Goal: Task Accomplishment & Management: Complete application form

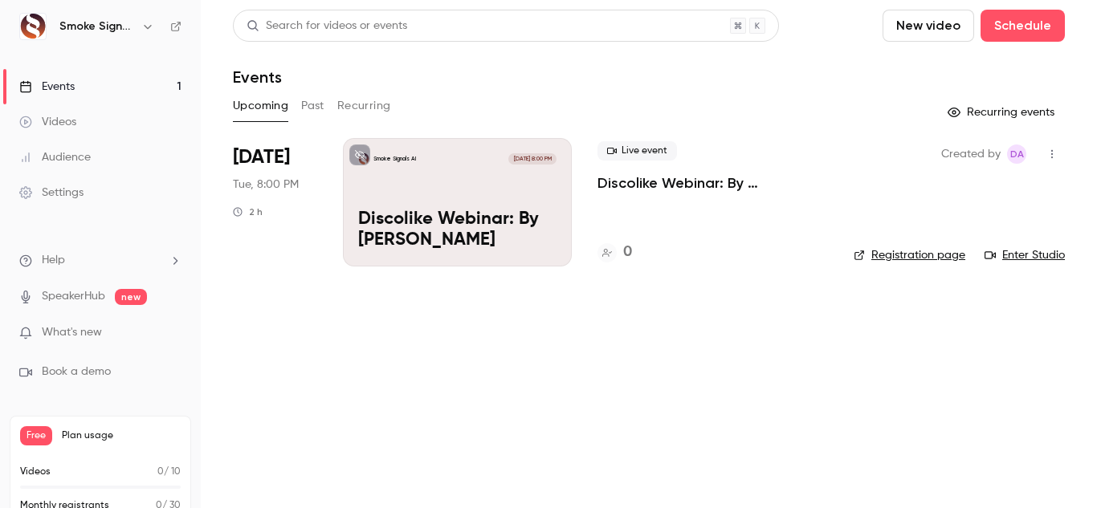
click at [441, 189] on div "Smoke Signals AI [DATE] 8:00 PM Discolike Webinar: By [PERSON_NAME]" at bounding box center [457, 202] width 229 height 128
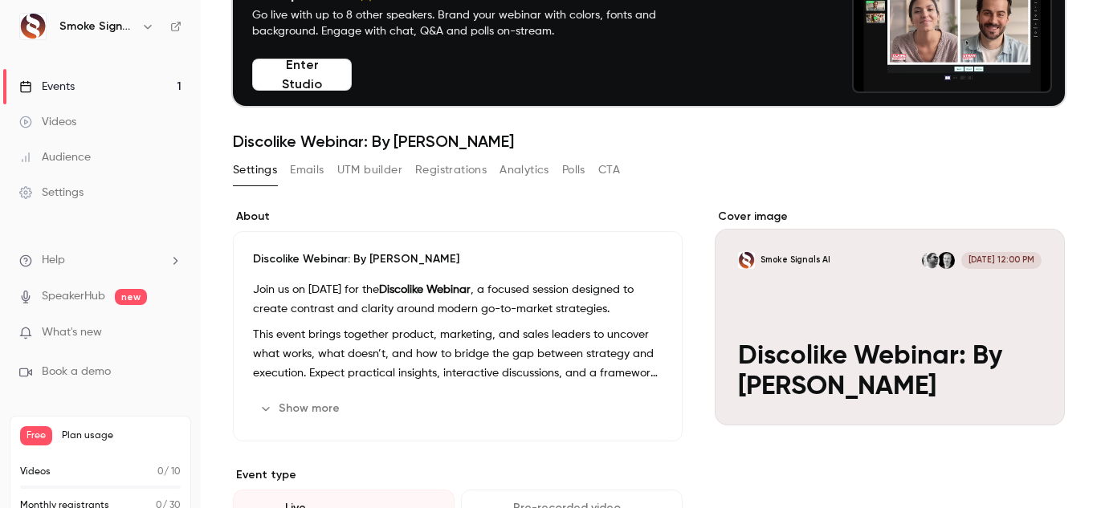
scroll to position [101, 0]
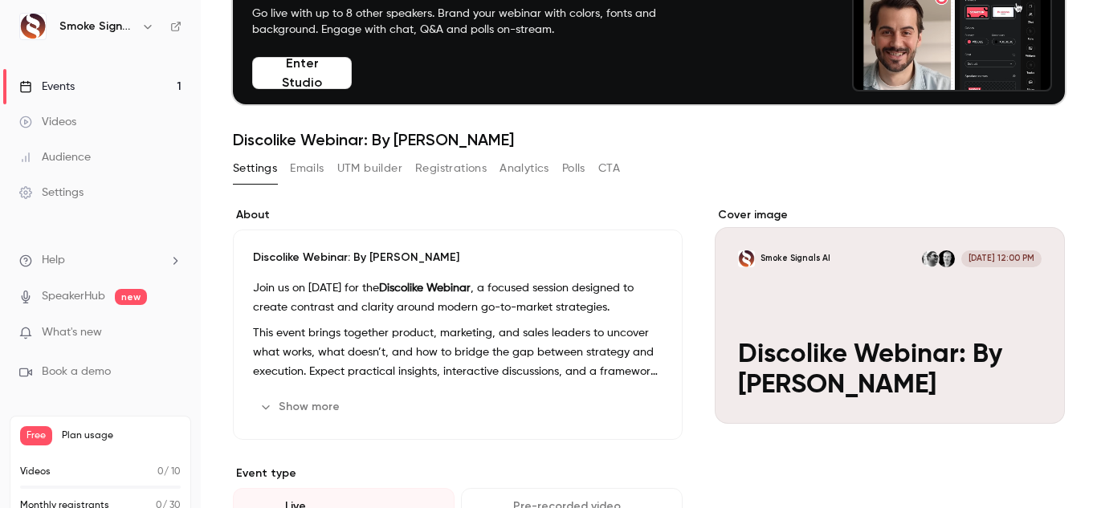
click at [120, 80] on link "Events 1" at bounding box center [100, 86] width 201 height 35
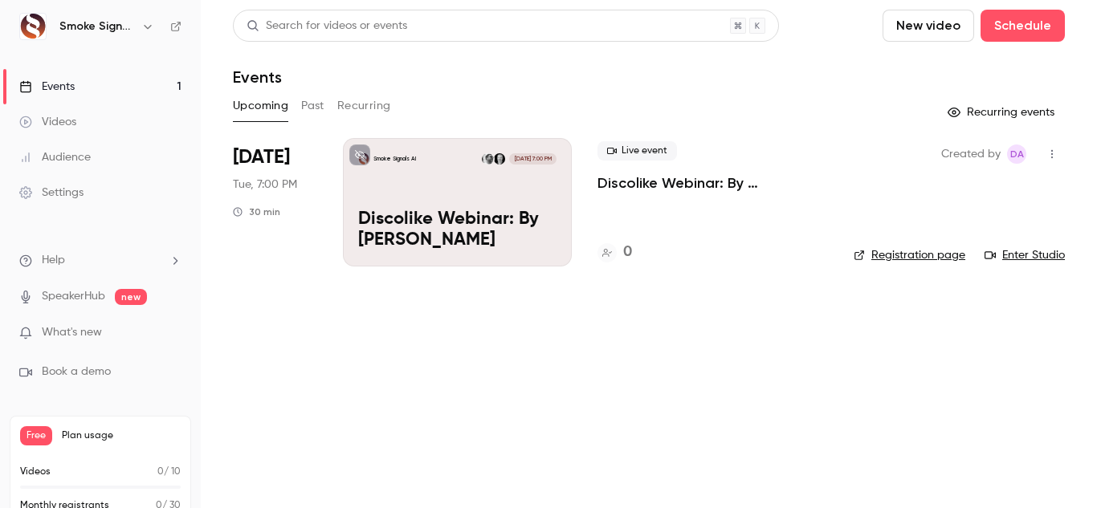
click at [97, 296] on link "SpeakerHub" at bounding box center [73, 296] width 63 height 17
click at [450, 220] on p "Discolike Webinar: By George Rekouts" at bounding box center [457, 231] width 198 height 42
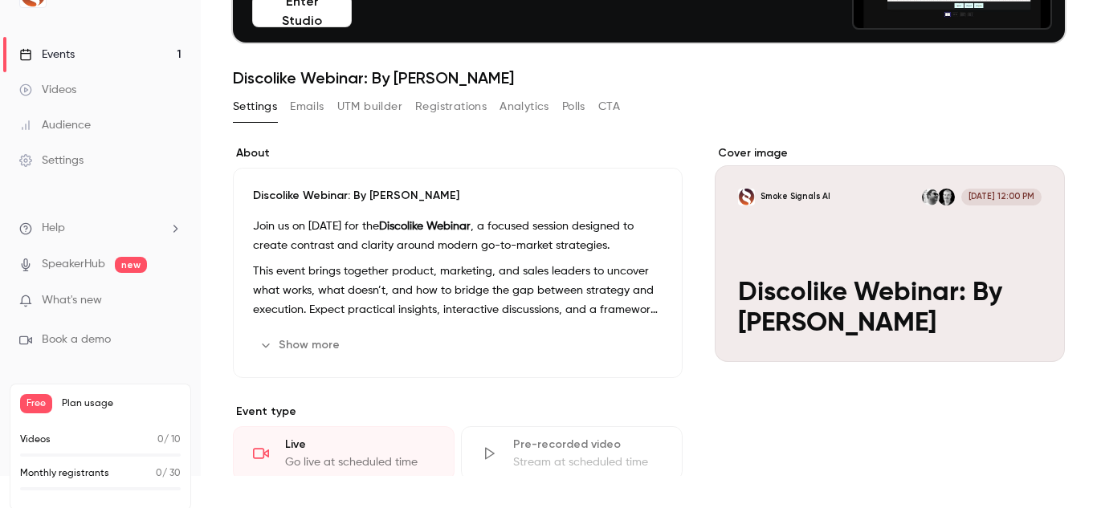
scroll to position [910, 0]
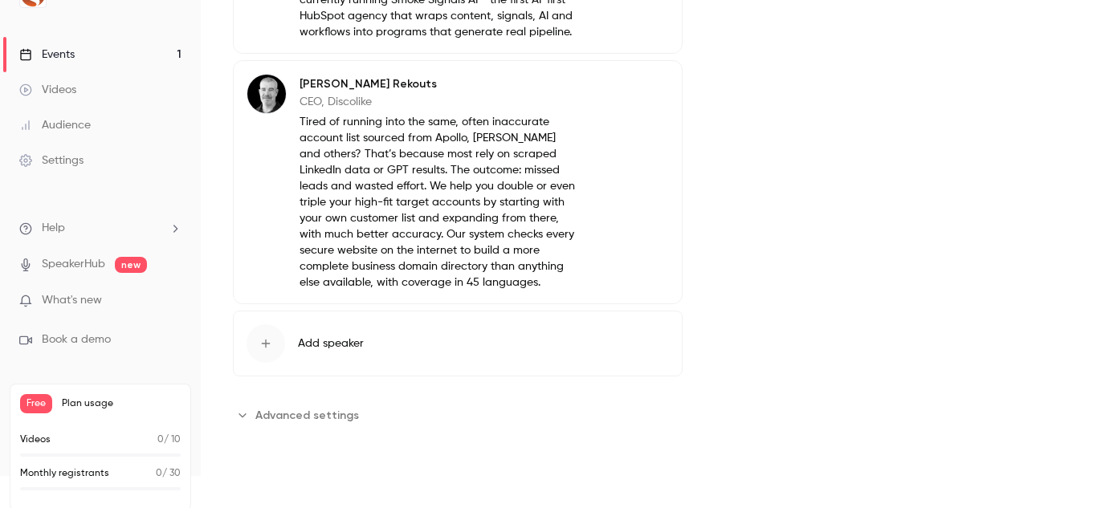
click at [247, 412] on icon "Advanced settings" at bounding box center [242, 415] width 13 height 13
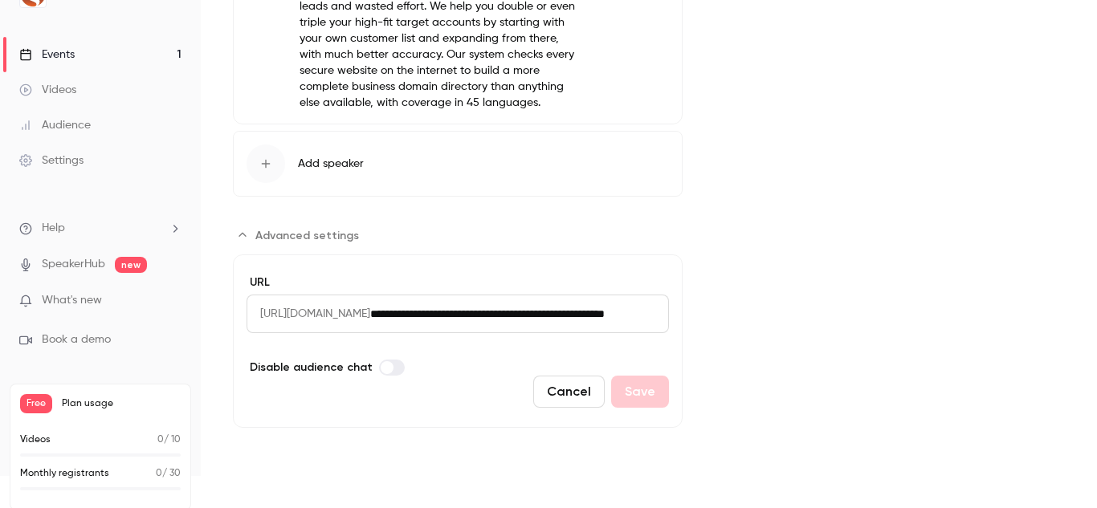
scroll to position [0, 0]
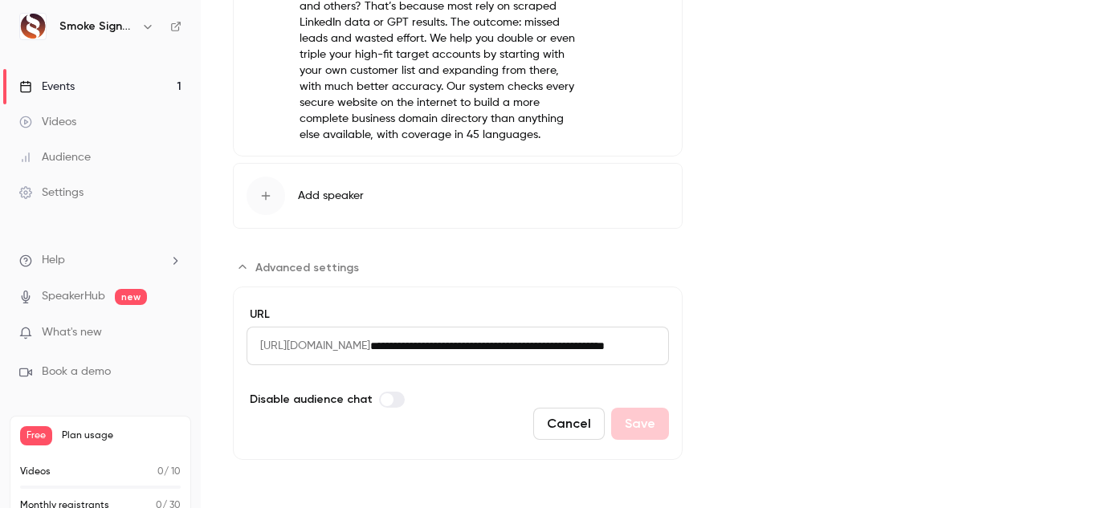
click at [72, 86] on div "Events" at bounding box center [46, 87] width 55 height 16
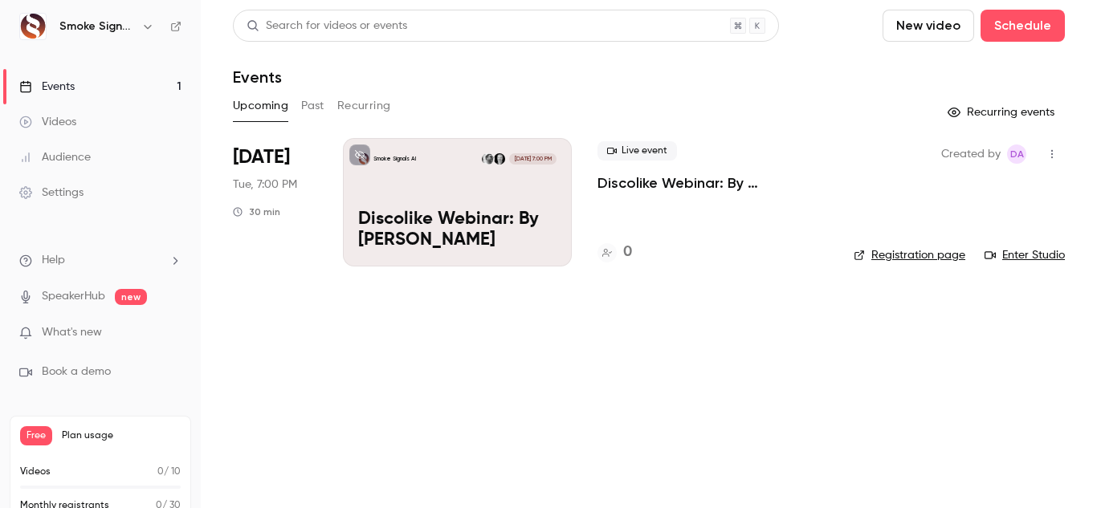
click at [88, 296] on link "SpeakerHub" at bounding box center [73, 296] width 63 height 17
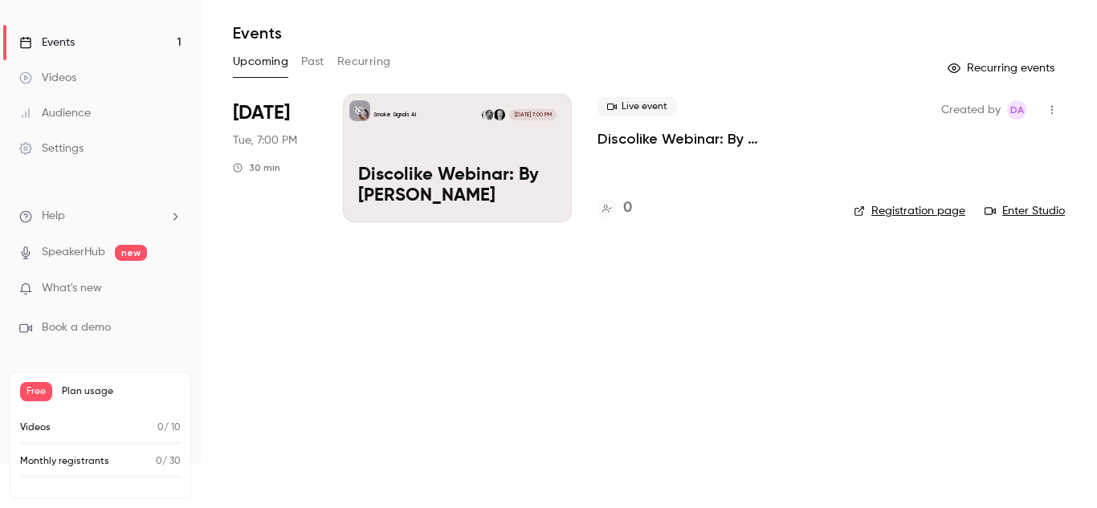
click at [85, 44] on link "Events 1" at bounding box center [100, 42] width 201 height 35
click at [412, 173] on p "Discolike Webinar: By George Rekouts" at bounding box center [457, 186] width 198 height 42
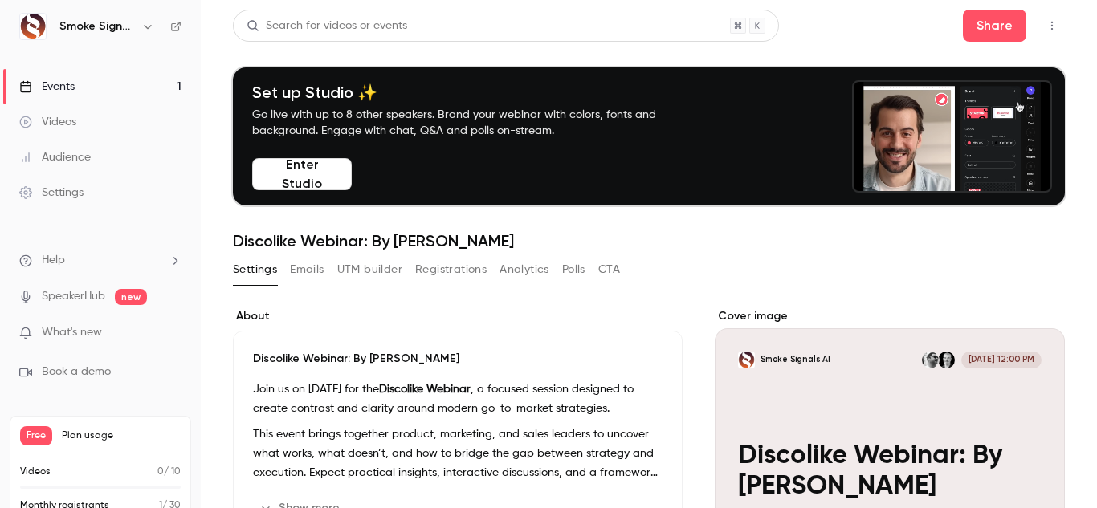
click at [37, 22] on img at bounding box center [33, 27] width 26 height 26
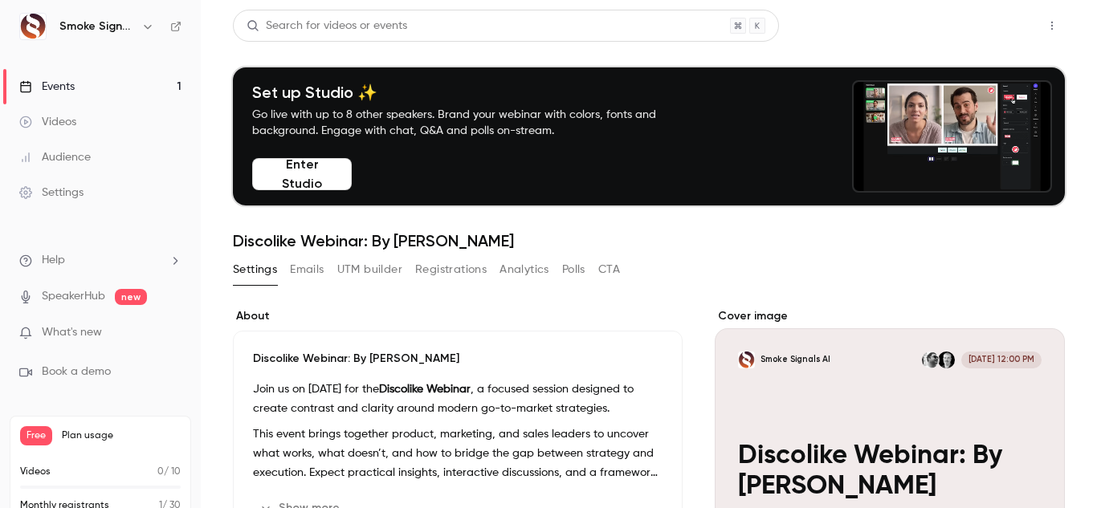
click at [963, 31] on button "Share" at bounding box center [994, 26] width 63 height 32
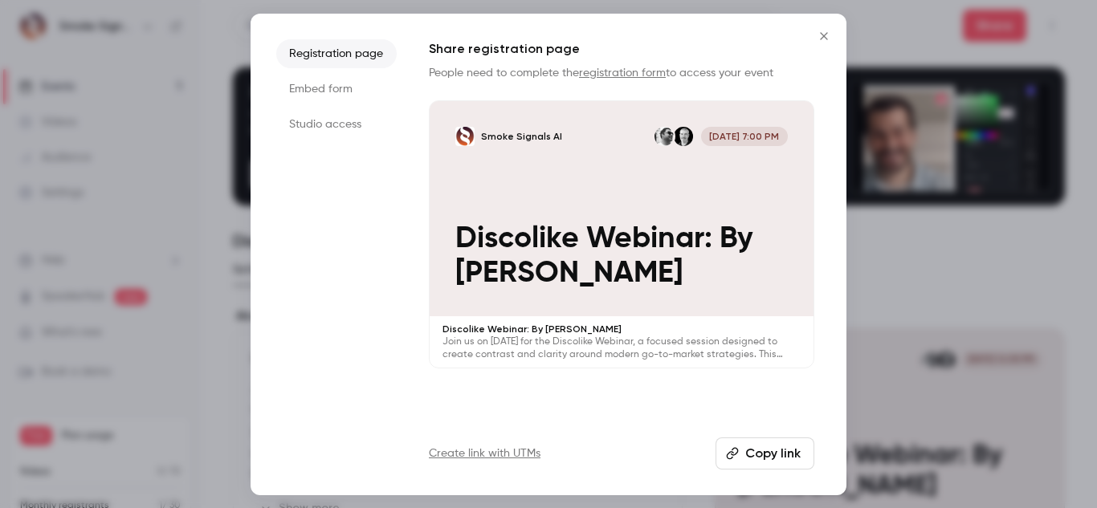
click at [322, 122] on li "Studio access" at bounding box center [336, 124] width 120 height 29
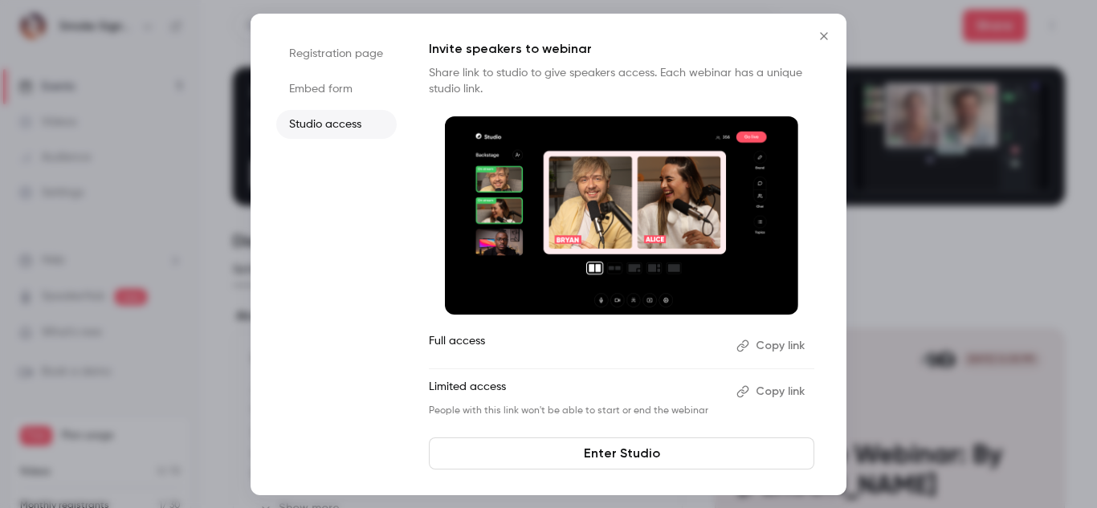
click at [299, 85] on li "Embed form" at bounding box center [336, 89] width 120 height 29
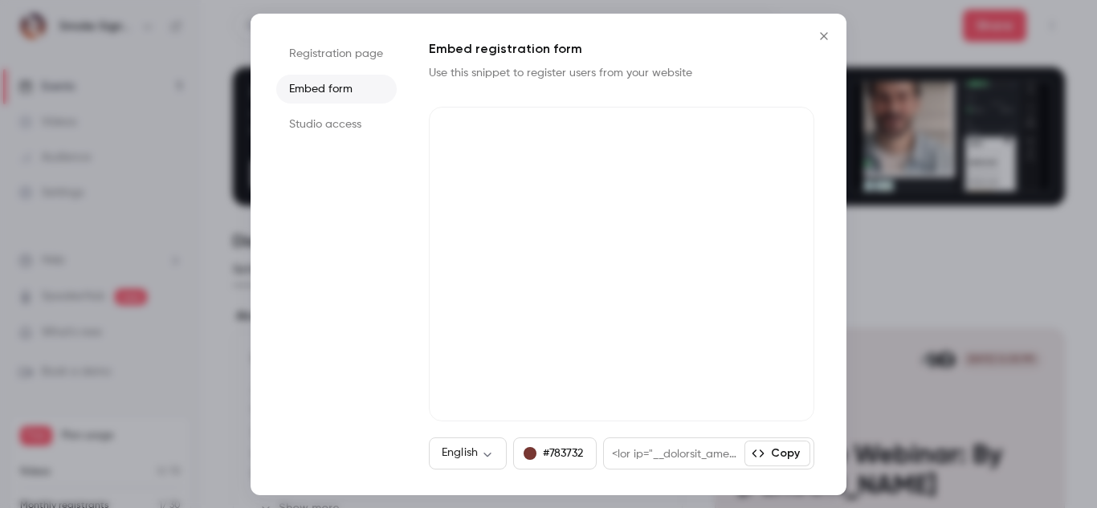
click at [340, 119] on li "Studio access" at bounding box center [336, 124] width 120 height 29
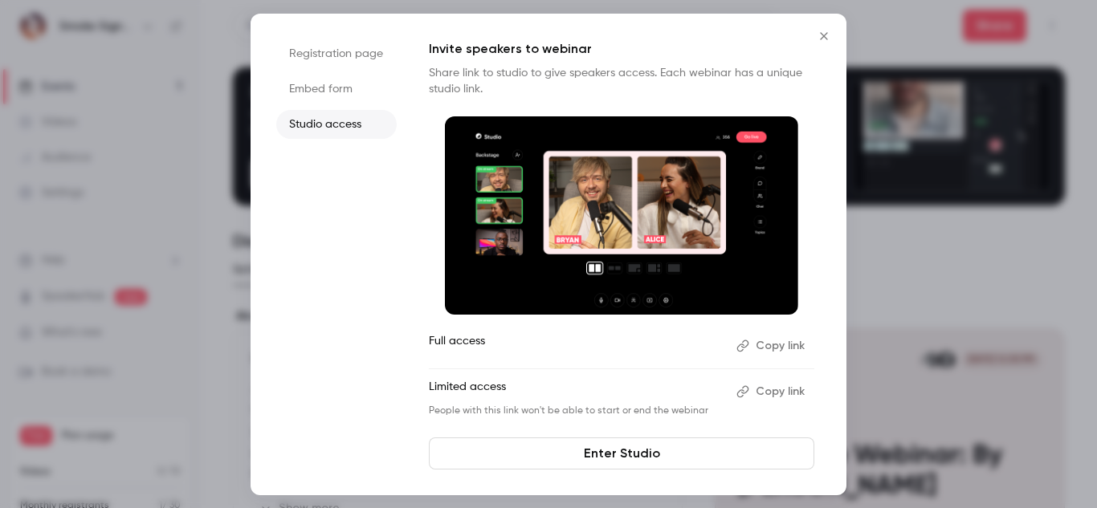
click at [756, 352] on button "Copy link" at bounding box center [772, 346] width 84 height 26
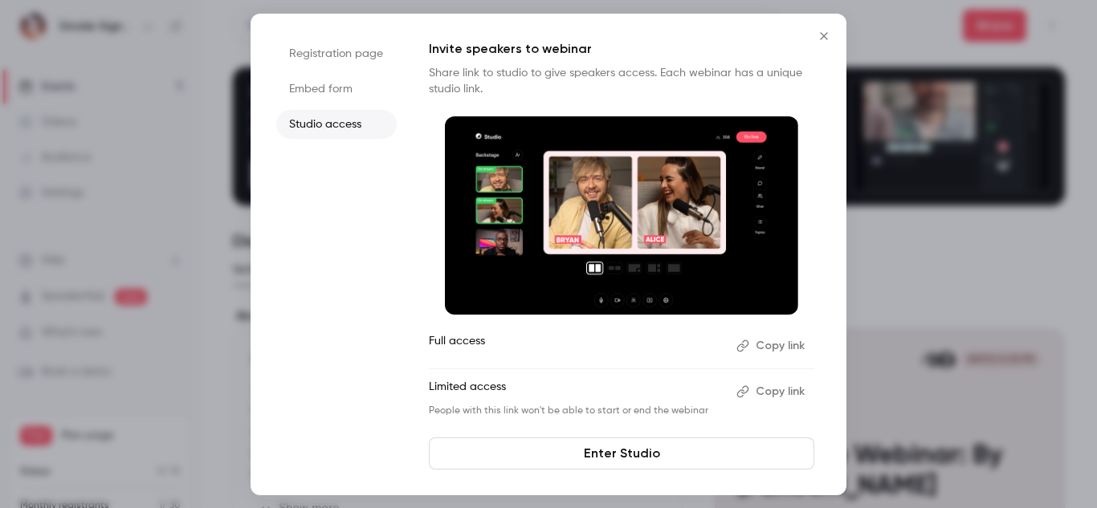
click at [744, 386] on icon "button" at bounding box center [742, 391] width 13 height 13
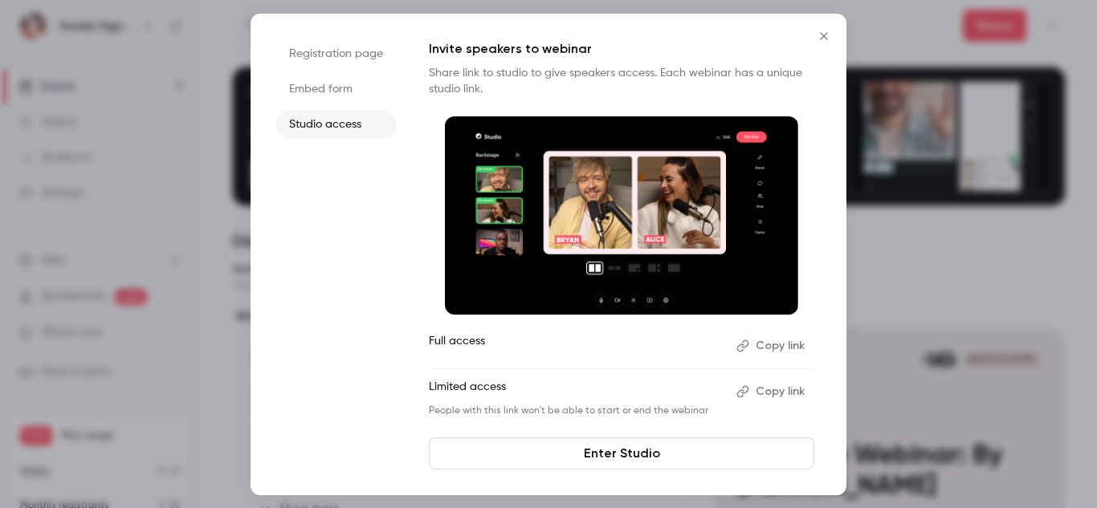
click at [825, 34] on icon "Close" at bounding box center [823, 36] width 19 height 13
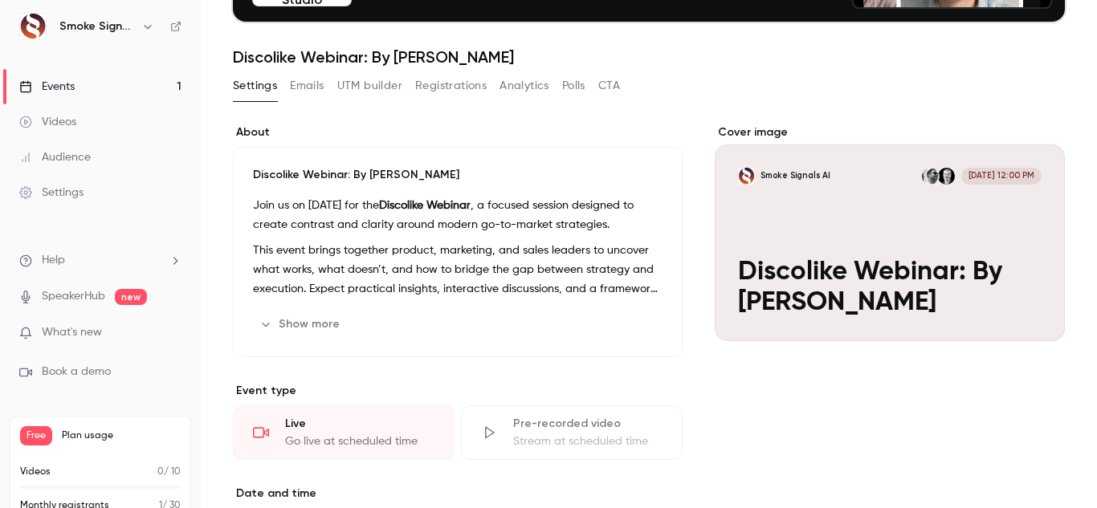
scroll to position [183, 0]
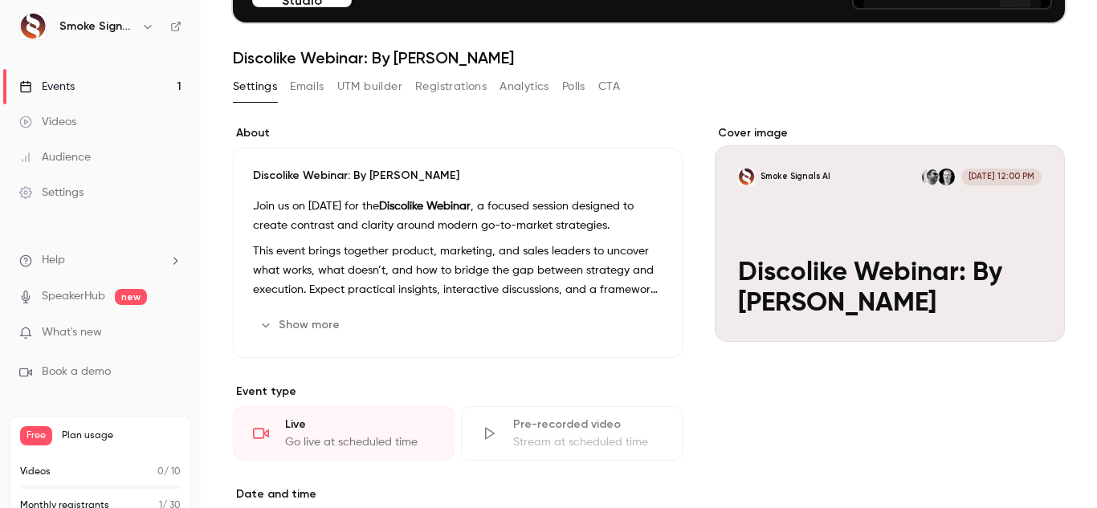
click at [68, 89] on div "Events" at bounding box center [46, 87] width 55 height 16
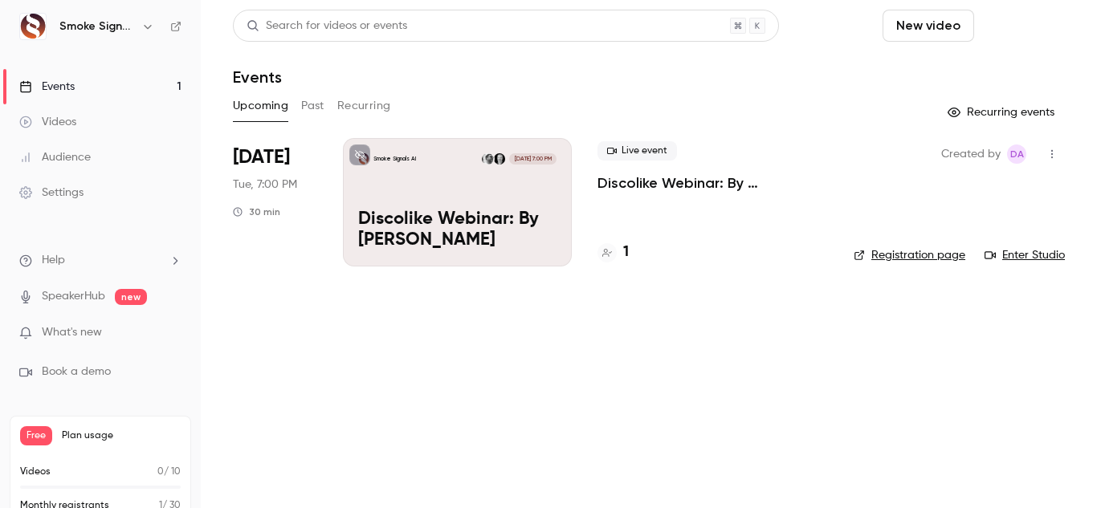
click at [991, 20] on button "Schedule" at bounding box center [1022, 26] width 84 height 32
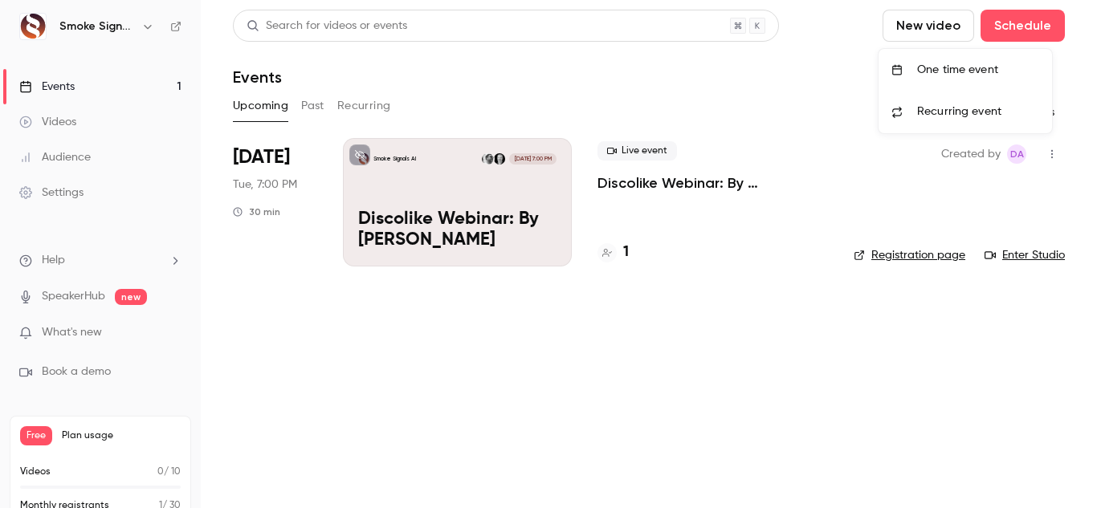
click at [949, 71] on div "One time event" at bounding box center [978, 70] width 122 height 16
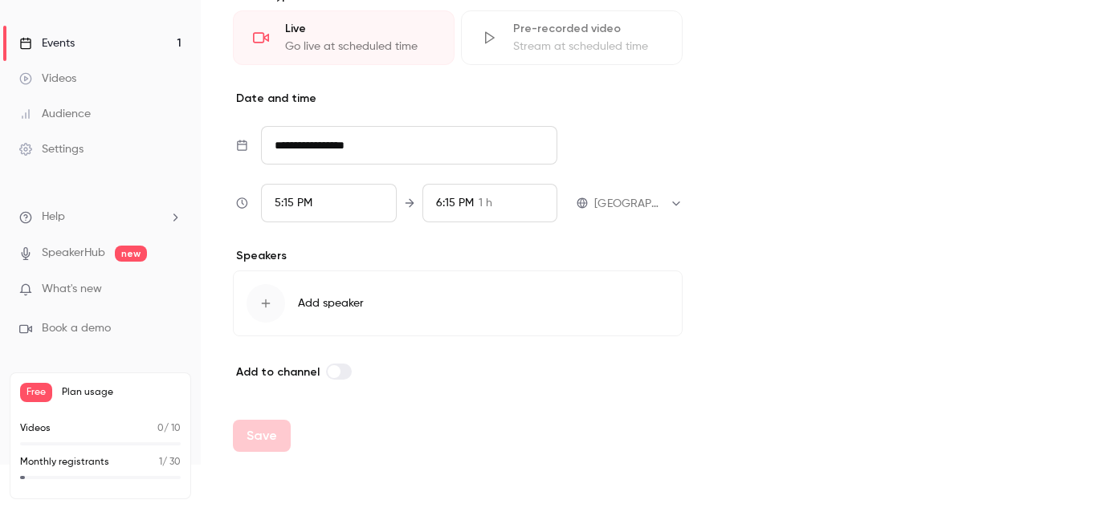
scroll to position [44, 0]
click at [317, 288] on button "Add speaker" at bounding box center [458, 303] width 450 height 66
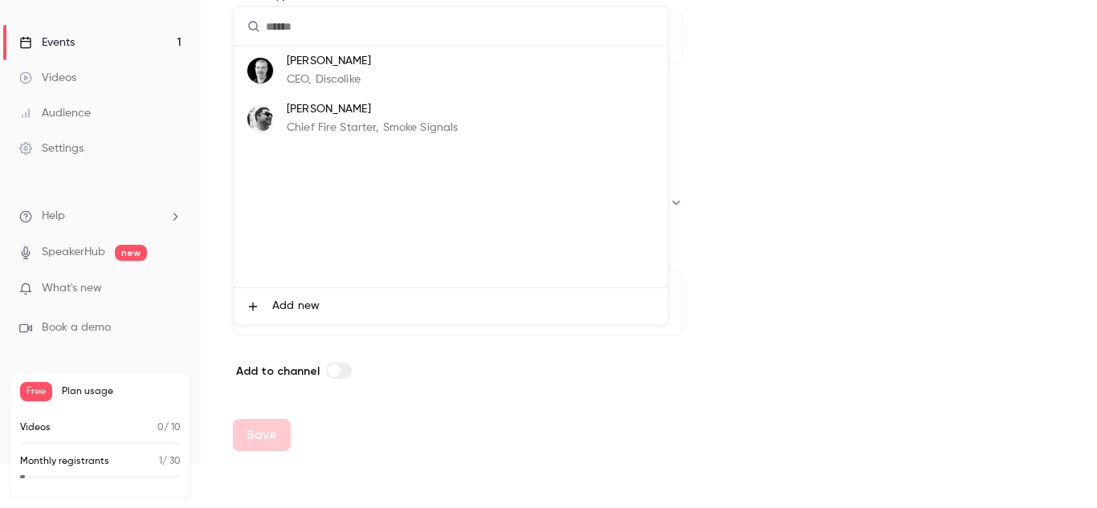
click at [285, 312] on span "Add new" at bounding box center [295, 306] width 47 height 17
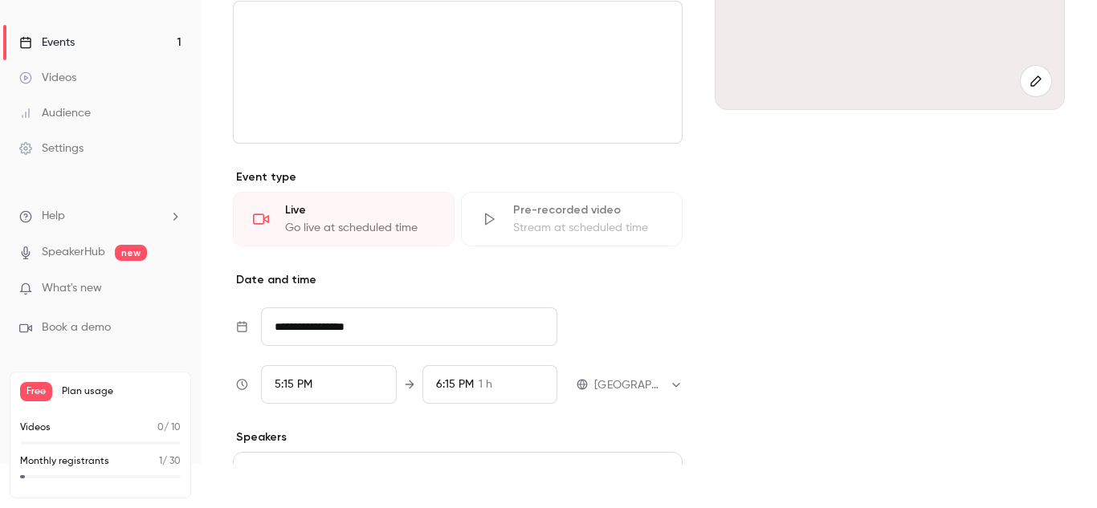
scroll to position [206, 0]
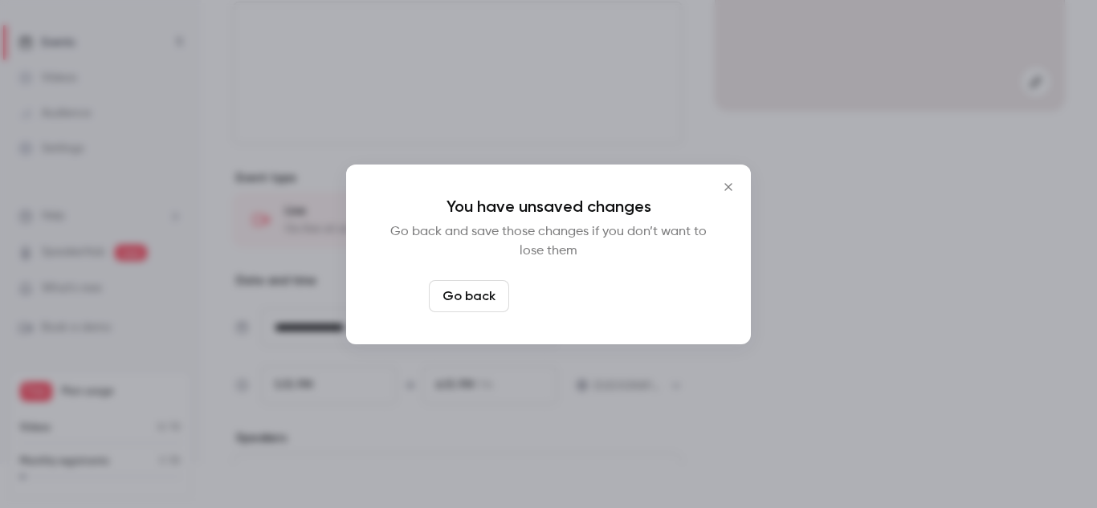
click at [548, 299] on button "Leave page anyway" at bounding box center [591, 296] width 153 height 32
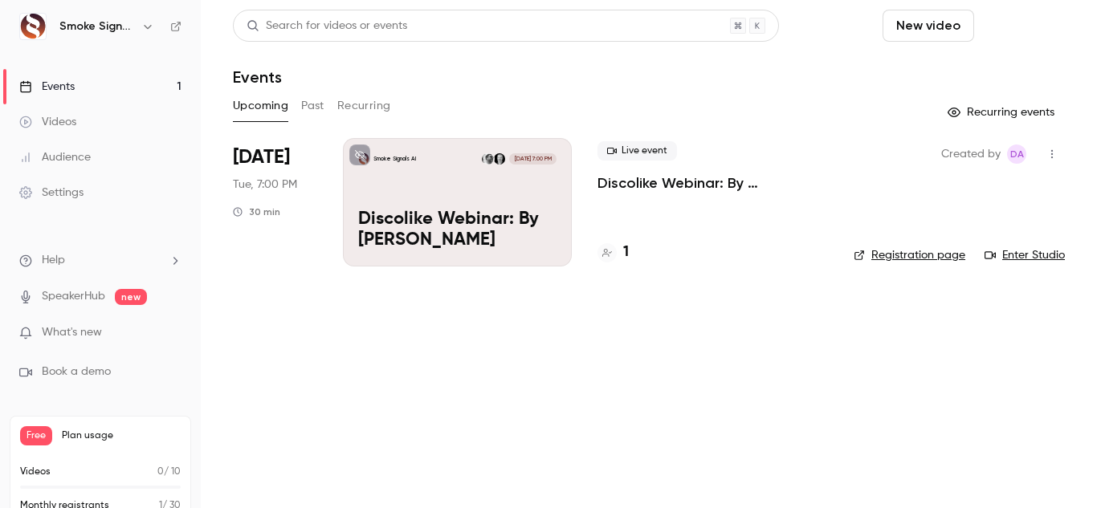
click at [1006, 36] on button "Schedule" at bounding box center [1022, 26] width 84 height 32
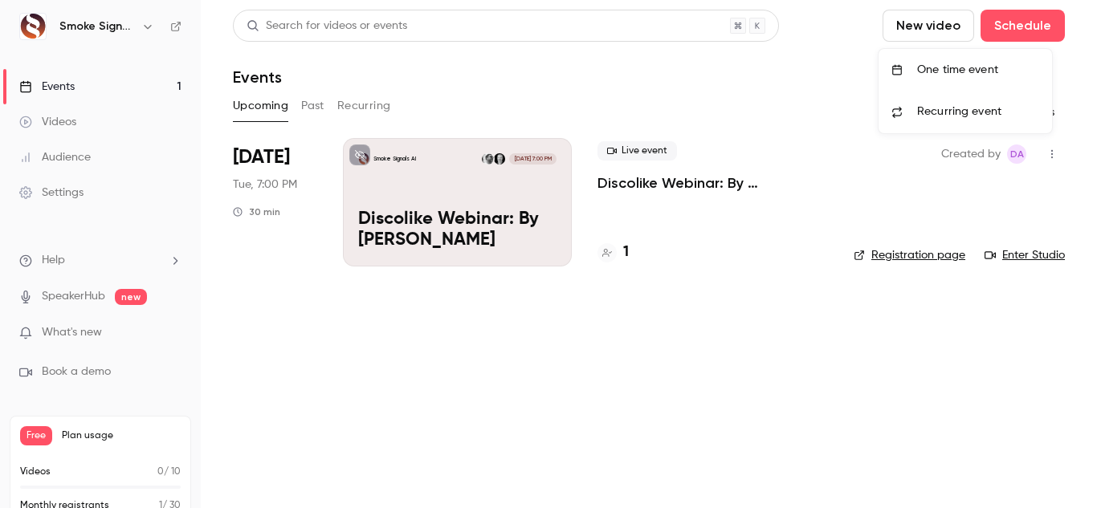
click at [918, 78] on li "One time event" at bounding box center [964, 70] width 173 height 42
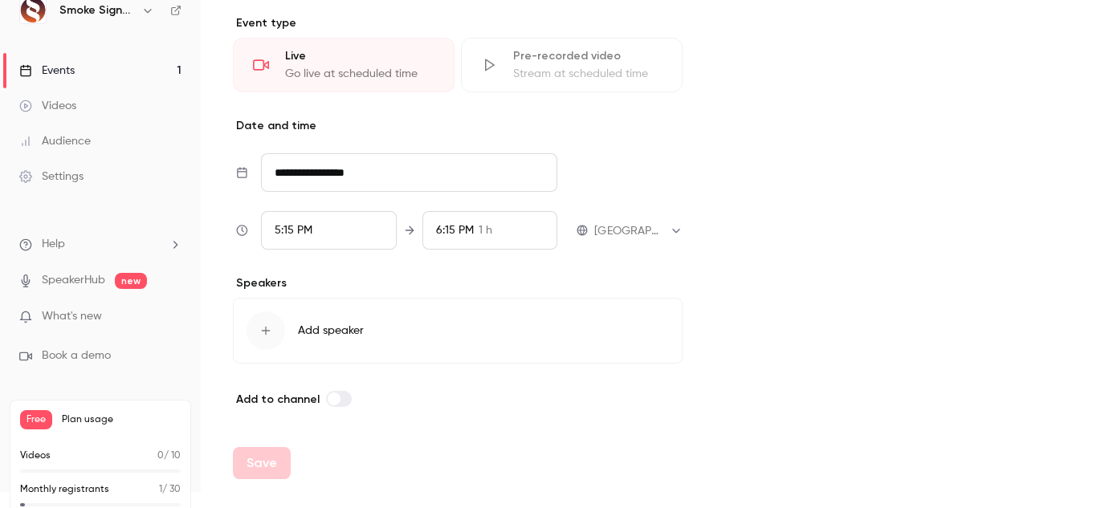
scroll to position [44, 0]
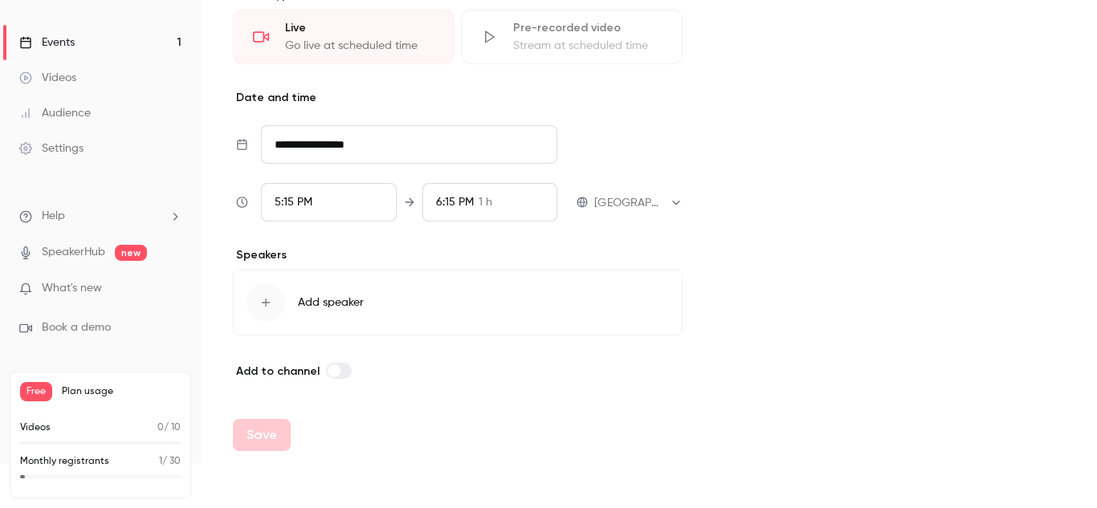
click at [260, 295] on div "button" at bounding box center [265, 302] width 39 height 39
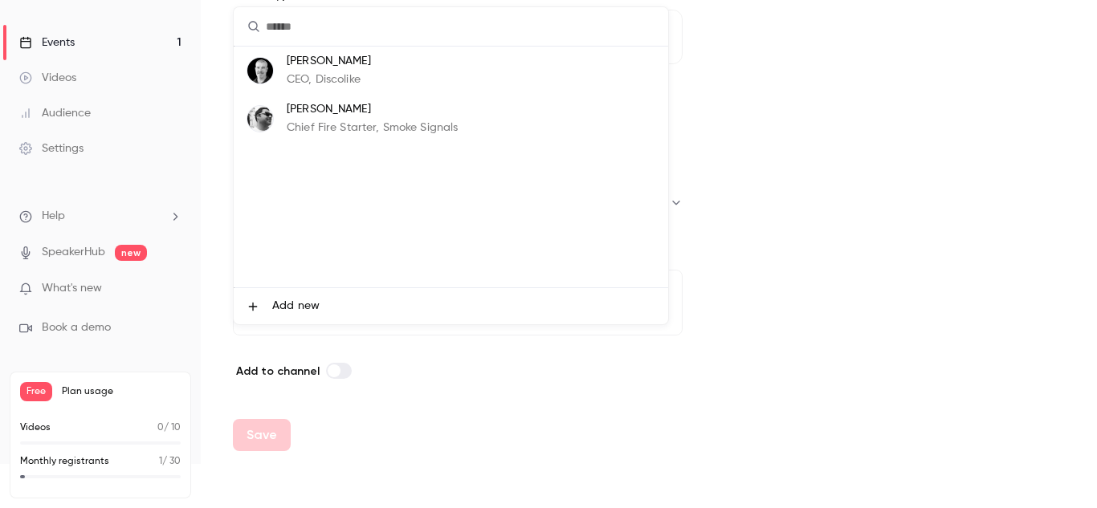
click at [271, 315] on li "Add new" at bounding box center [451, 306] width 434 height 36
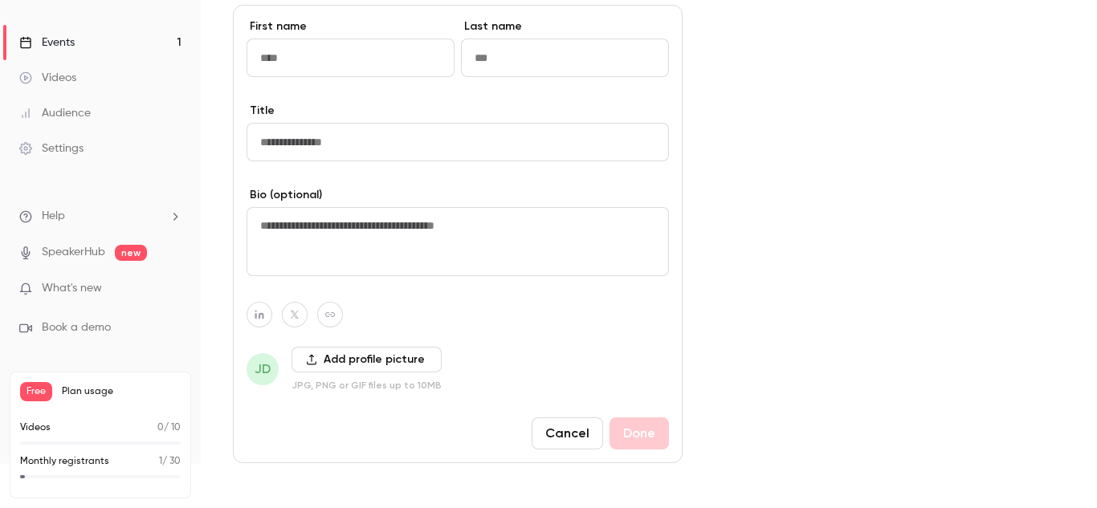
scroll to position [670, 0]
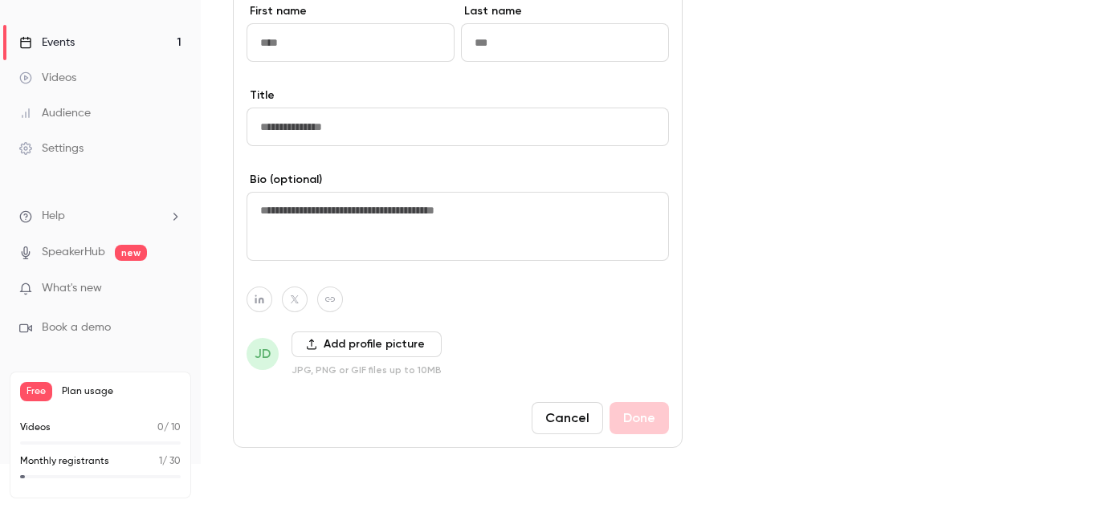
click at [536, 413] on button "Cancel" at bounding box center [567, 418] width 71 height 32
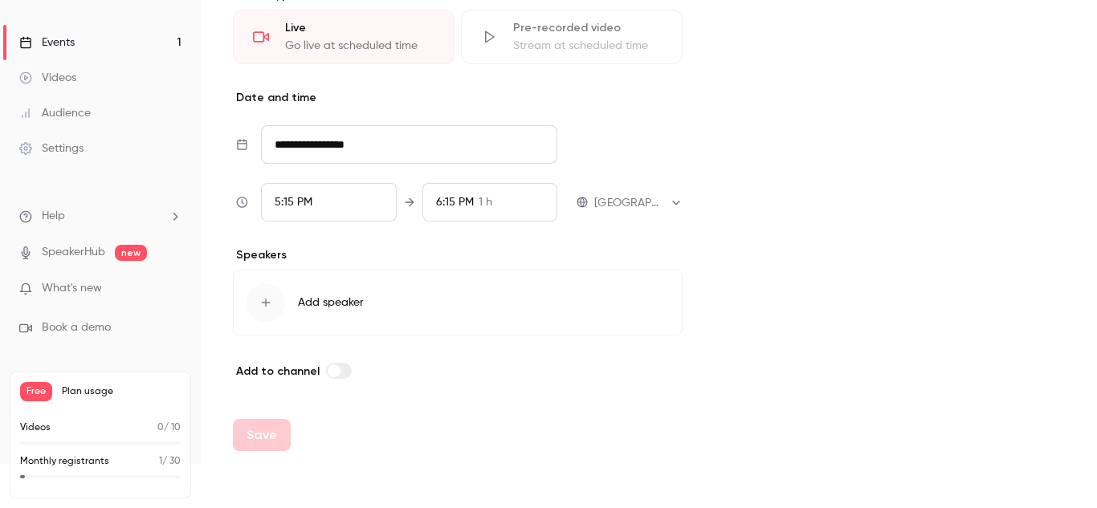
scroll to position [389, 0]
click at [263, 304] on icon "button" at bounding box center [265, 302] width 13 height 13
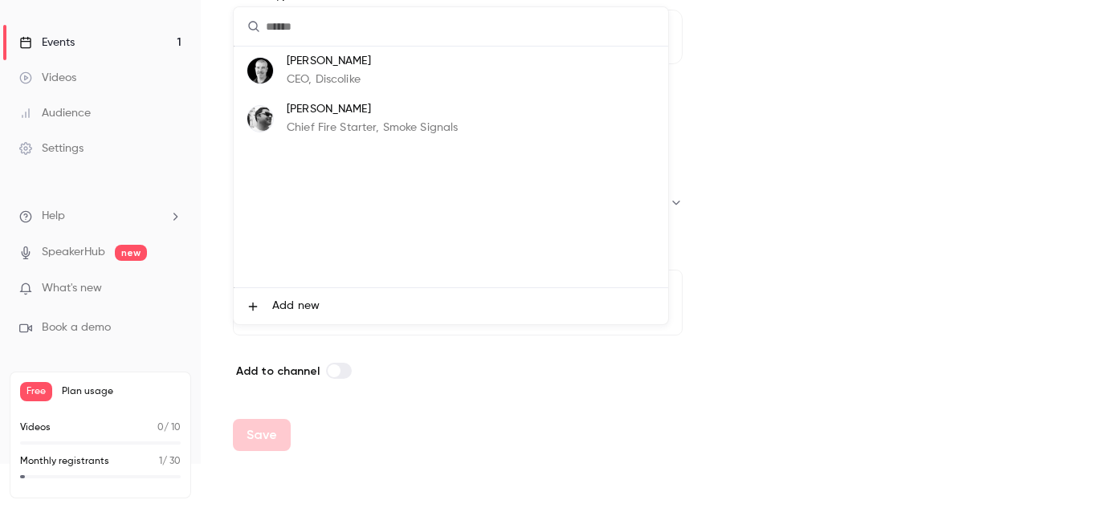
click at [287, 308] on span "Add new" at bounding box center [295, 306] width 47 height 17
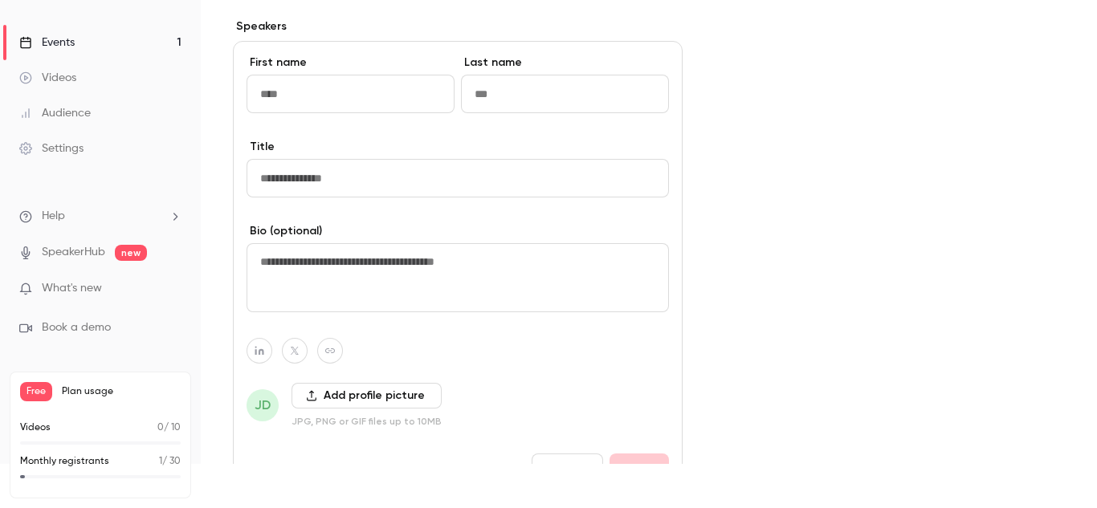
scroll to position [613, 0]
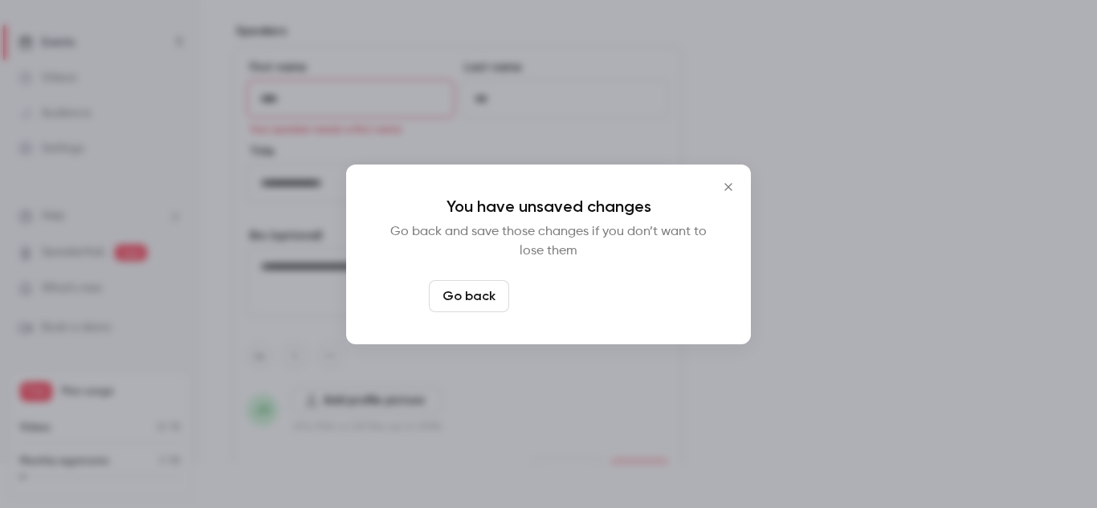
click at [553, 291] on button "Leave page anyway" at bounding box center [591, 296] width 153 height 32
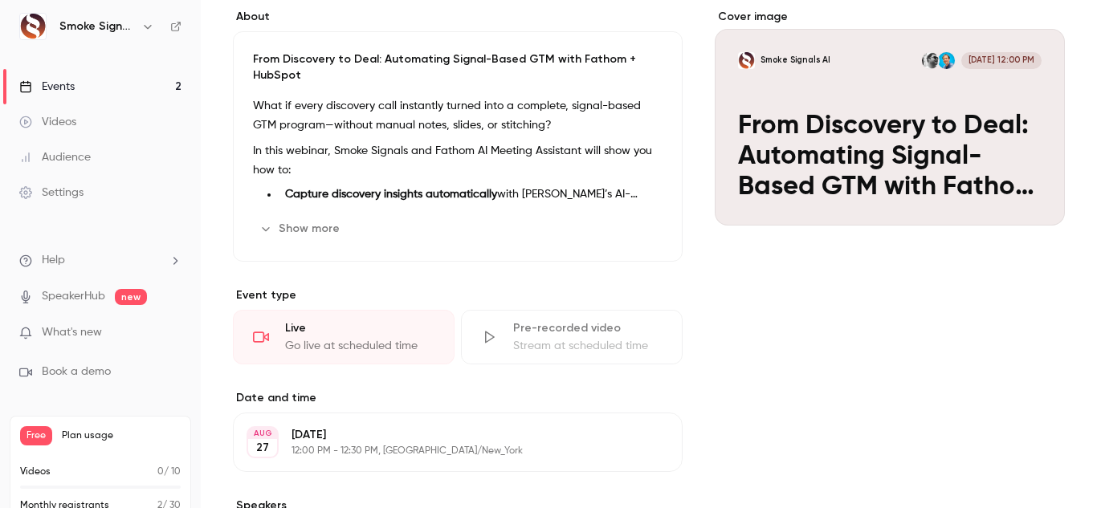
scroll to position [133, 0]
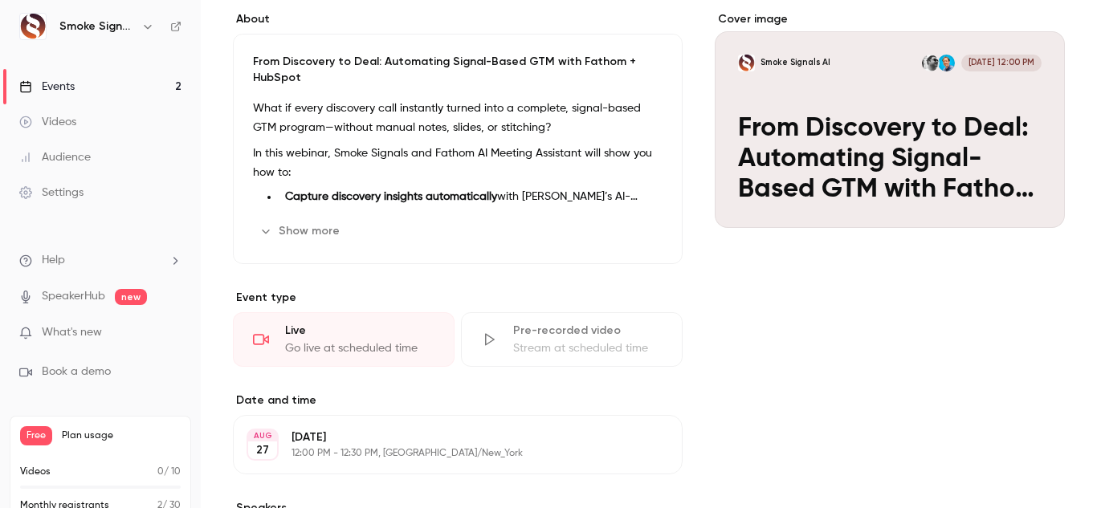
click at [146, 88] on link "Events 2" at bounding box center [100, 86] width 201 height 35
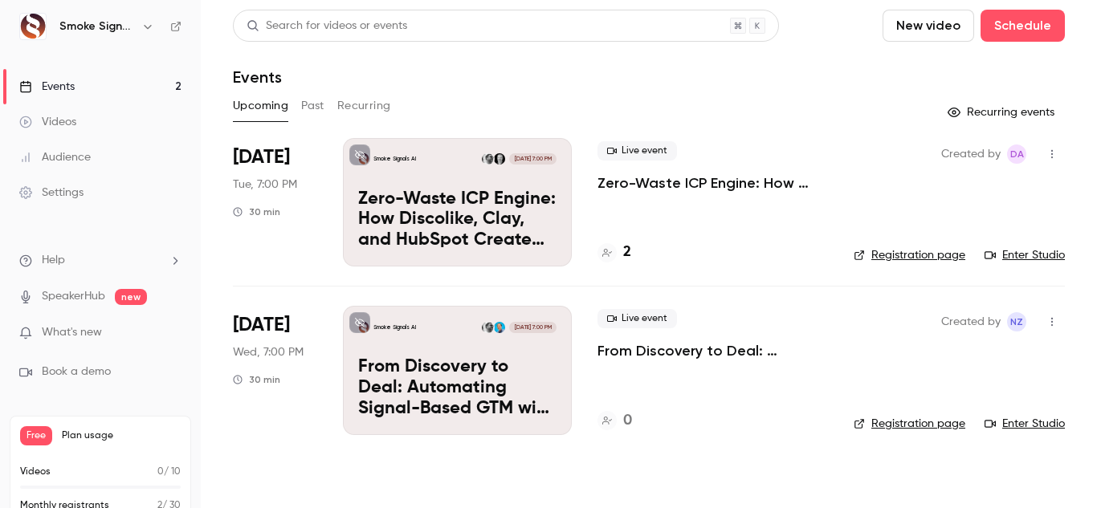
scroll to position [44, 0]
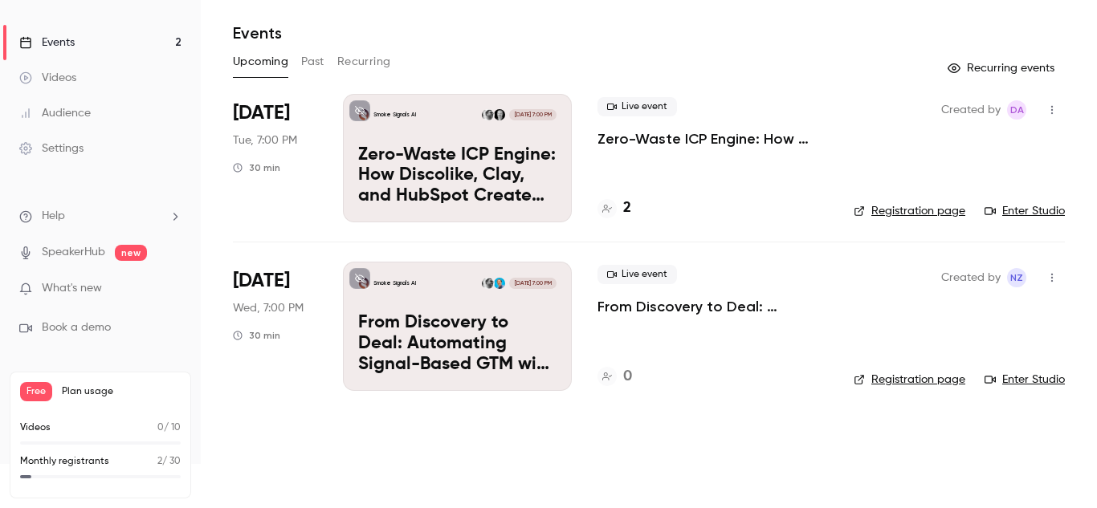
click at [486, 278] on img at bounding box center [487, 283] width 11 height 11
